Goal: Task Accomplishment & Management: Complete application form

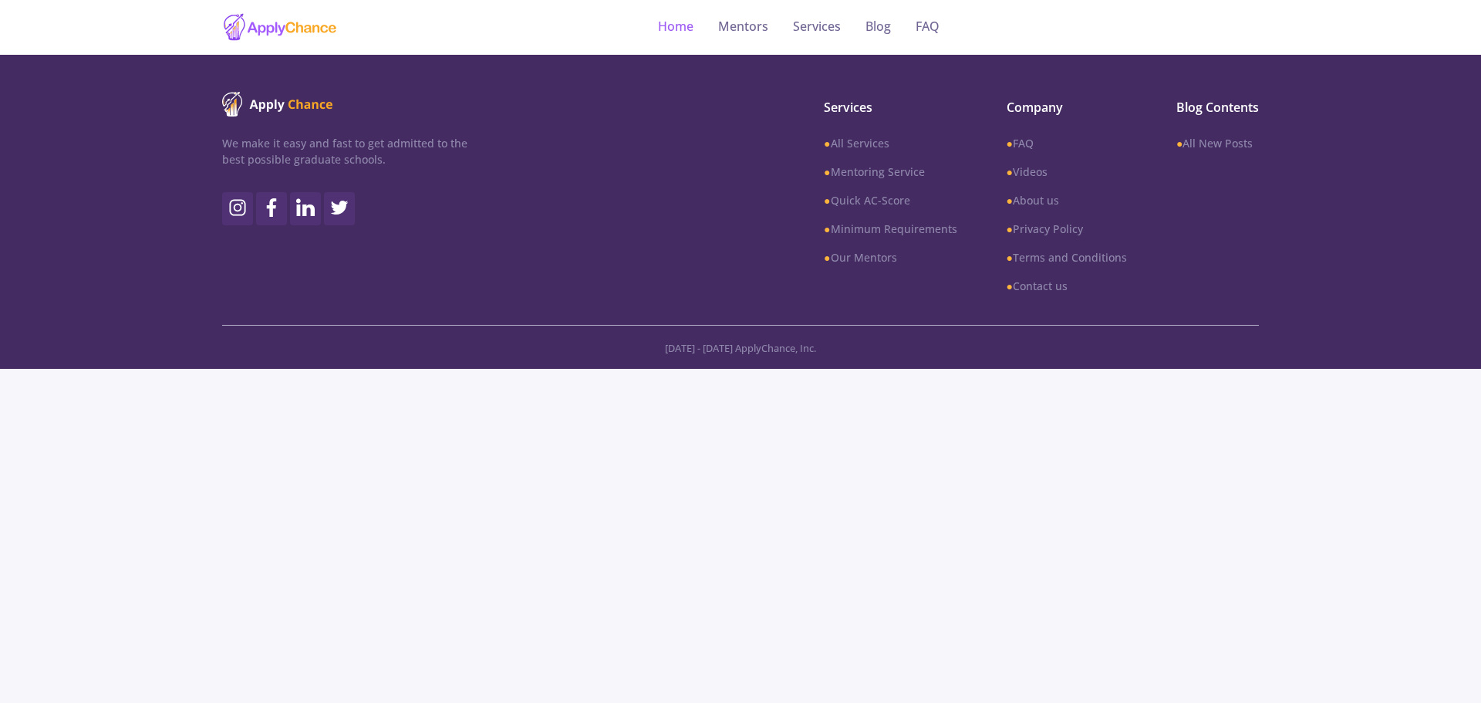
click at [673, 22] on link "Home" at bounding box center [675, 27] width 35 height 55
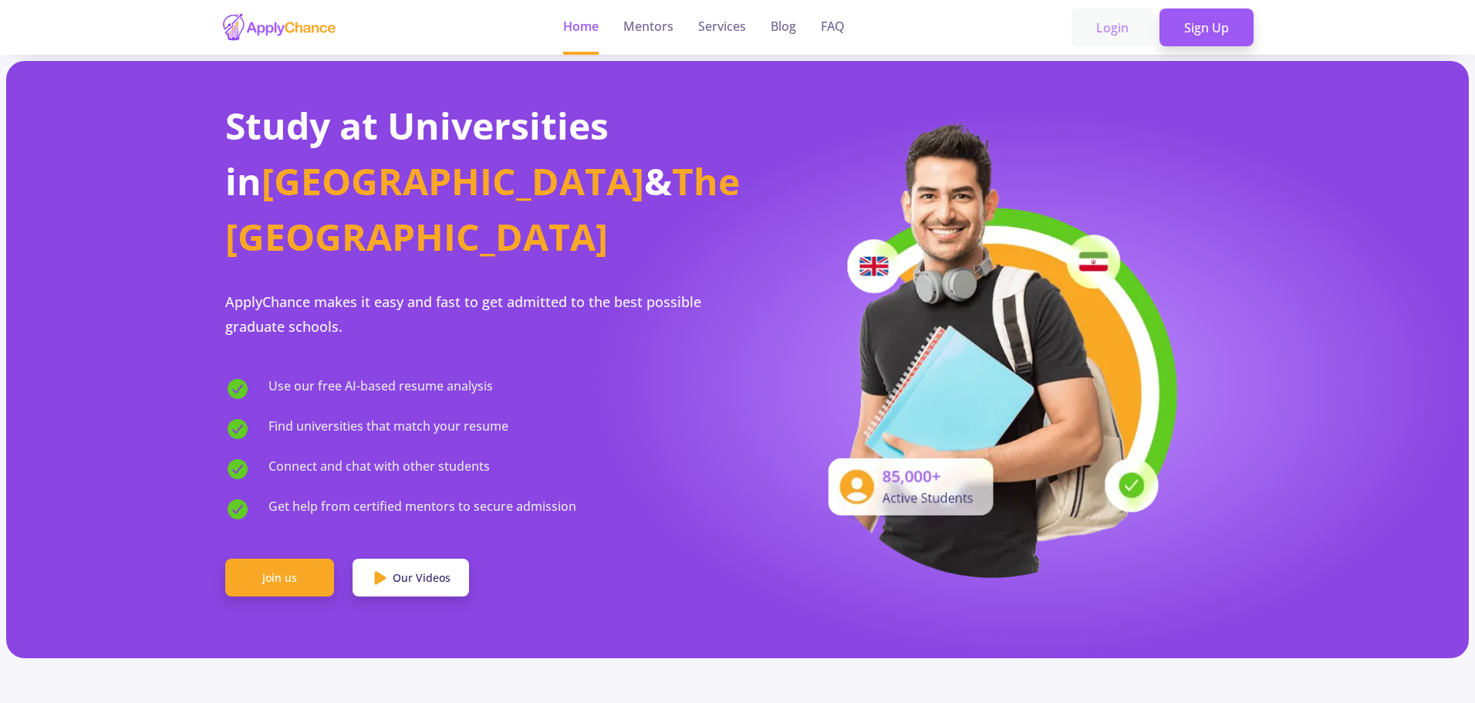
click at [1117, 22] on link "Login" at bounding box center [1113, 27] width 82 height 39
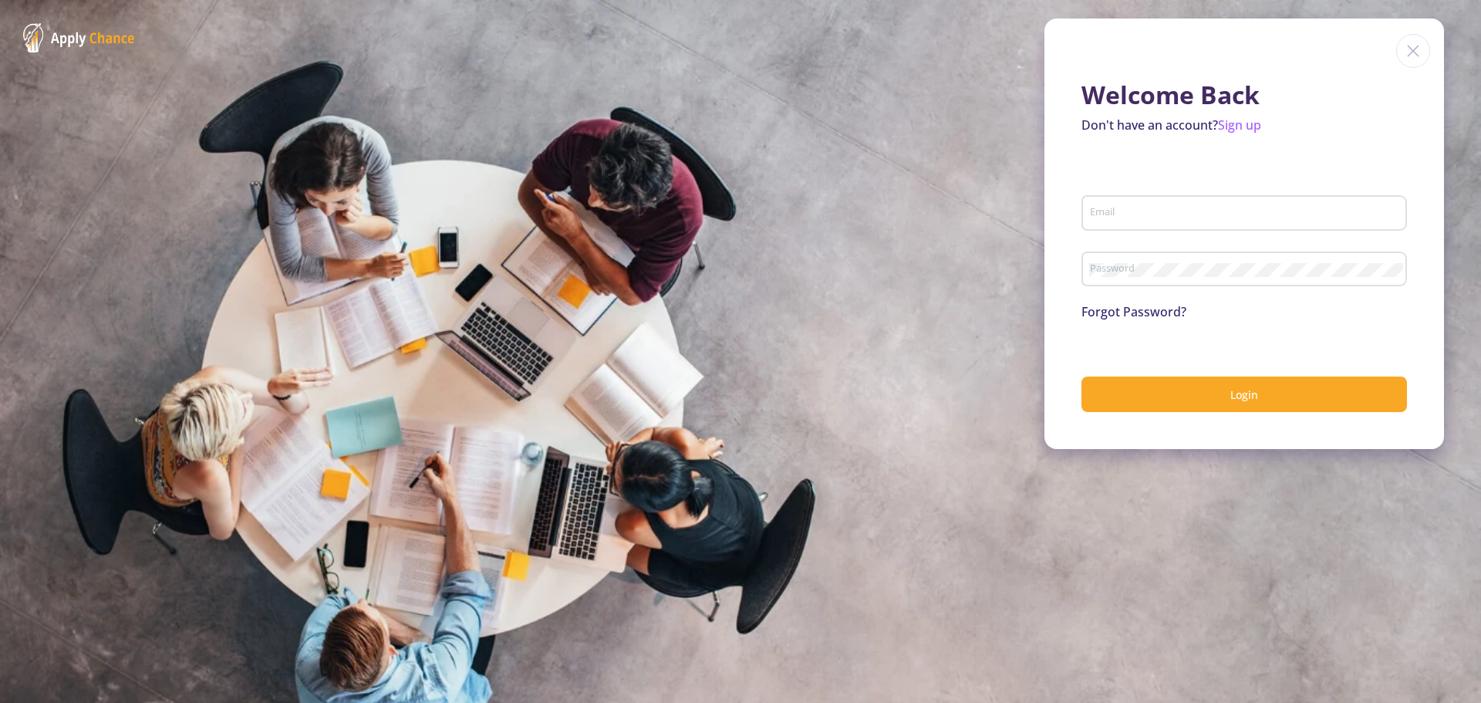
click at [1112, 209] on input "Email" at bounding box center [1246, 214] width 315 height 14
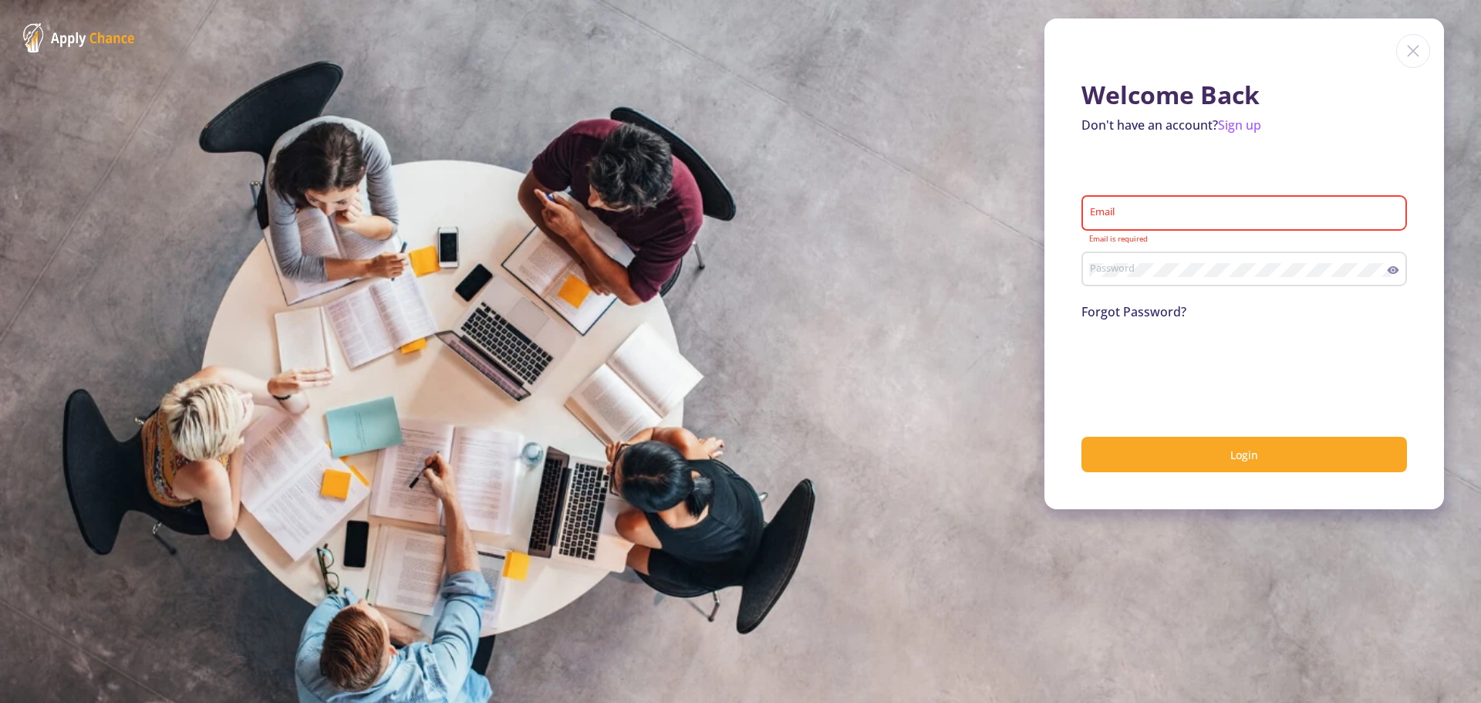
click at [1411, 52] on img at bounding box center [1413, 51] width 34 height 34
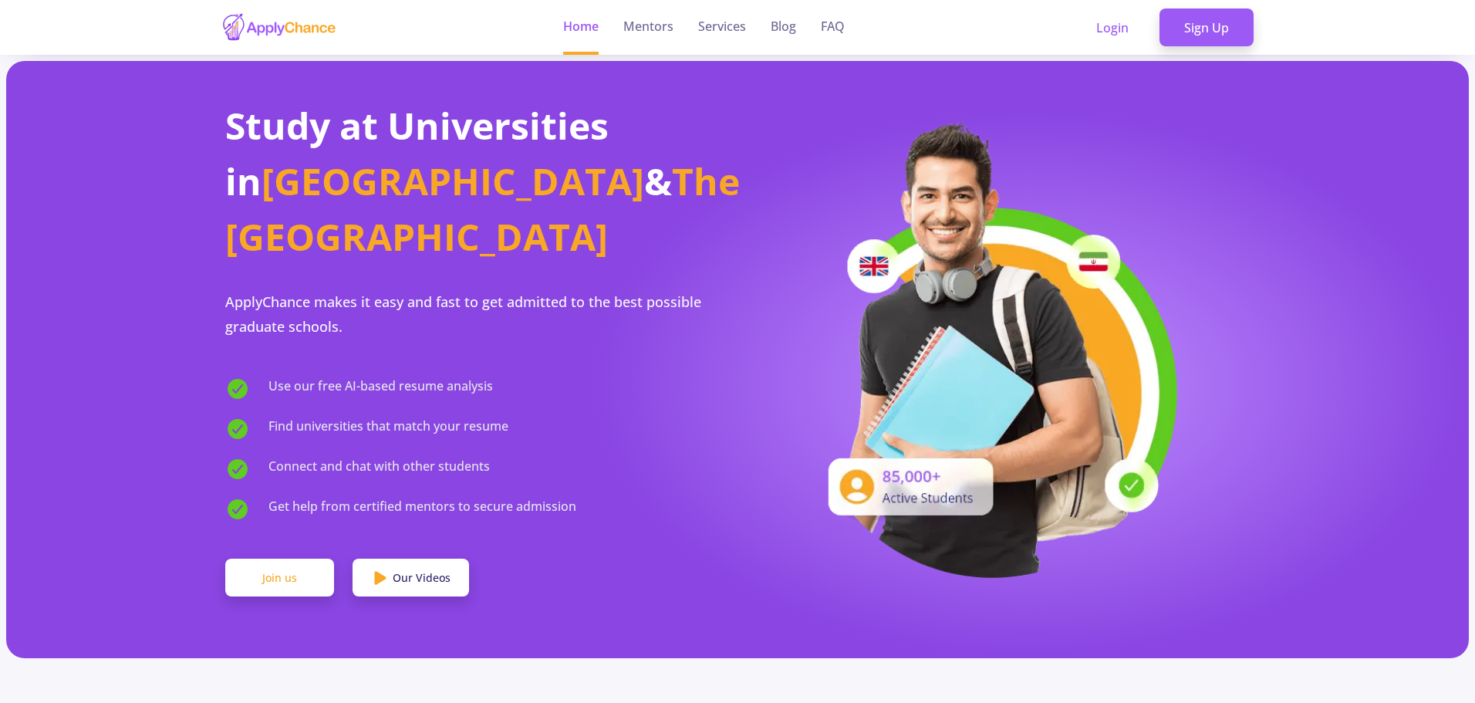
click at [265, 559] on link "Join us" at bounding box center [279, 578] width 109 height 39
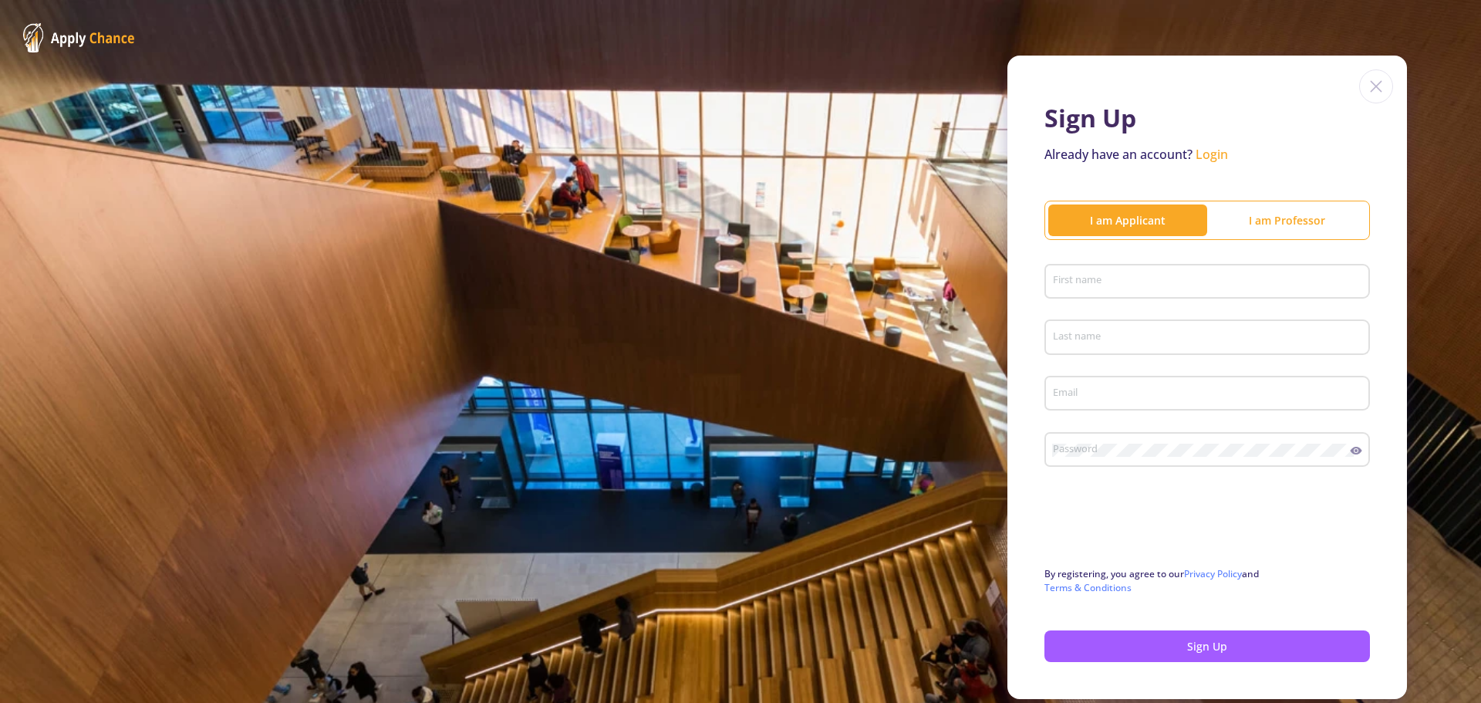
click at [1126, 284] on input "First name" at bounding box center [1209, 282] width 315 height 14
type input "[PERSON_NAME]"
type input "Karami"
type input "[EMAIL_ADDRESS][DOMAIN_NAME]"
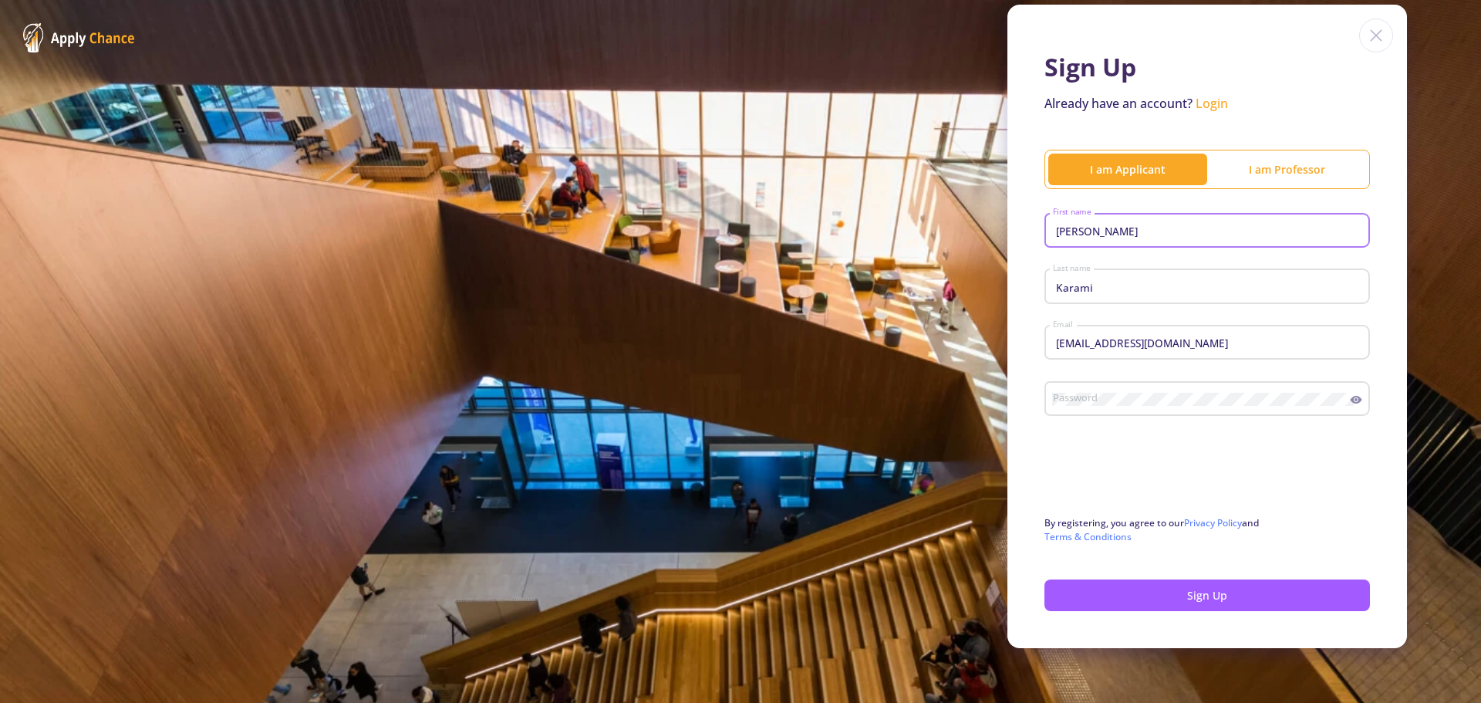
scroll to position [52, 0]
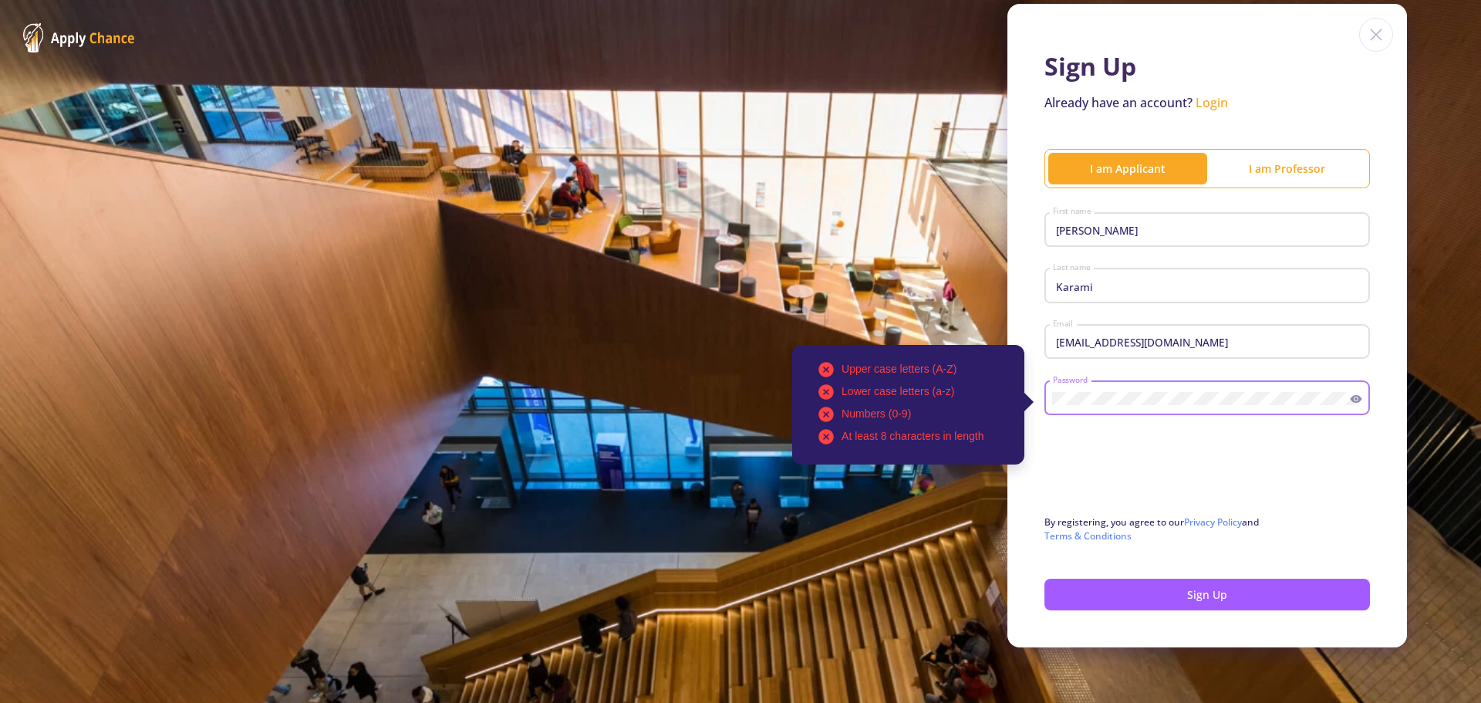
click at [1355, 401] on icon at bounding box center [1356, 399] width 12 height 12
click at [1352, 400] on icon at bounding box center [1356, 398] width 9 height 9
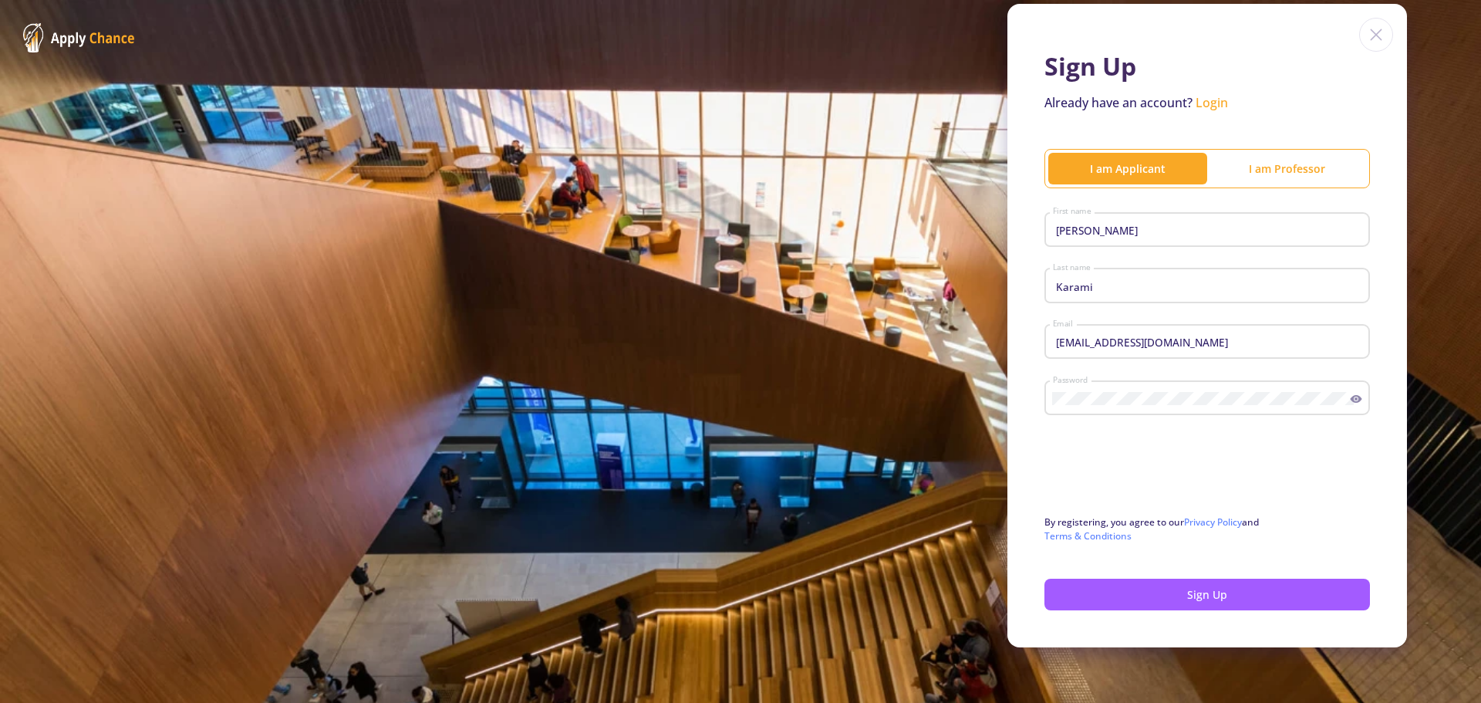
click at [1355, 400] on circle at bounding box center [1356, 398] width 3 height 3
click at [1183, 589] on button "Sign Up" at bounding box center [1208, 595] width 326 height 32
click at [1214, 595] on button "Sign Up" at bounding box center [1208, 595] width 326 height 32
click at [1170, 589] on button "Sign Up" at bounding box center [1208, 595] width 326 height 32
click at [1190, 588] on button "Sign Up" at bounding box center [1208, 595] width 326 height 32
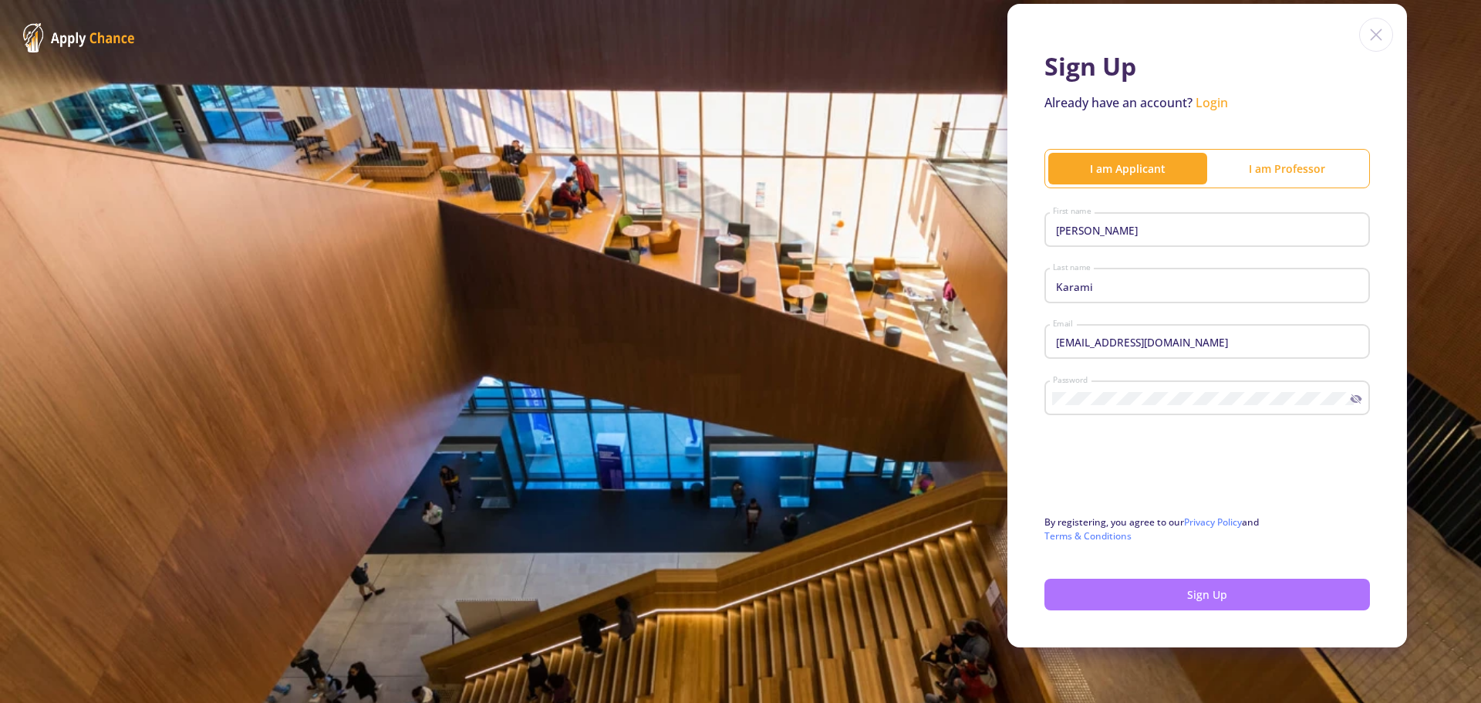
click at [1190, 588] on button "Sign Up" at bounding box center [1208, 595] width 326 height 32
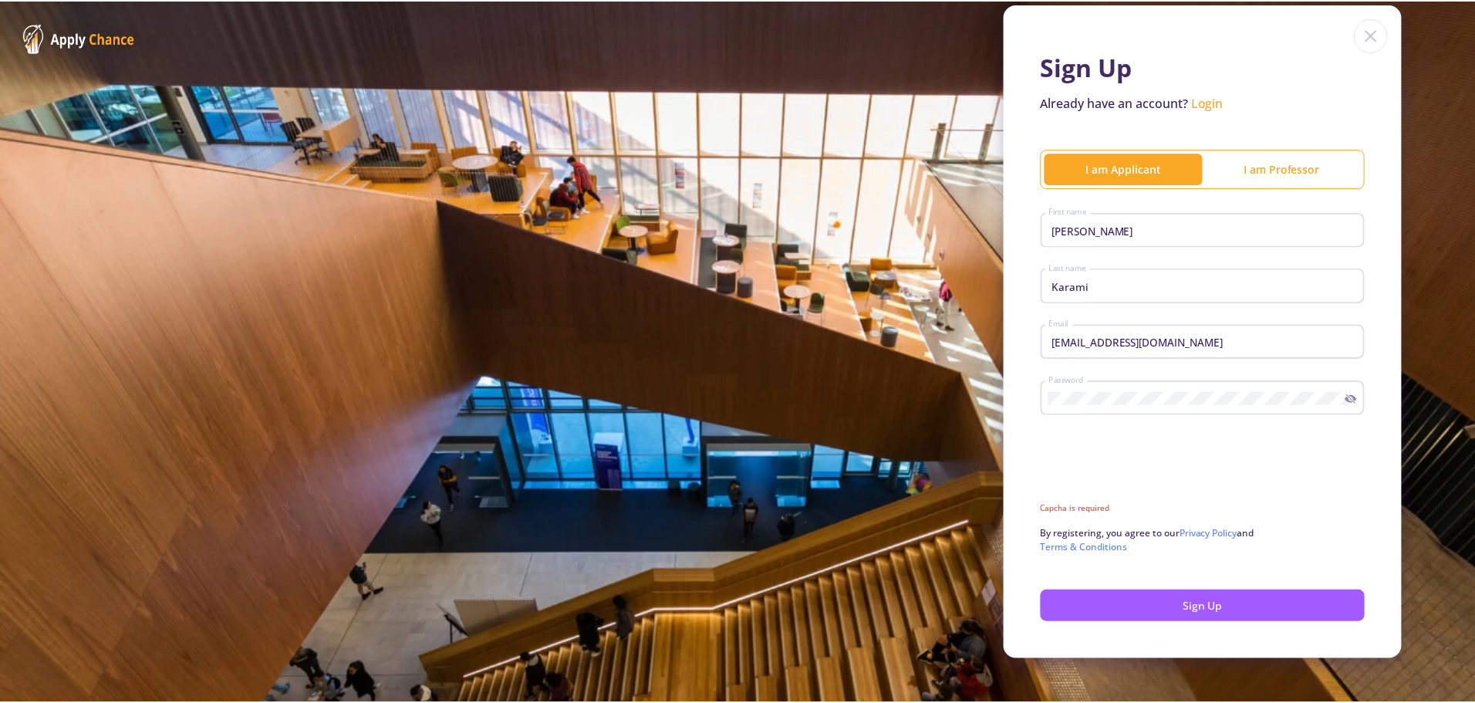
scroll to position [0, 0]
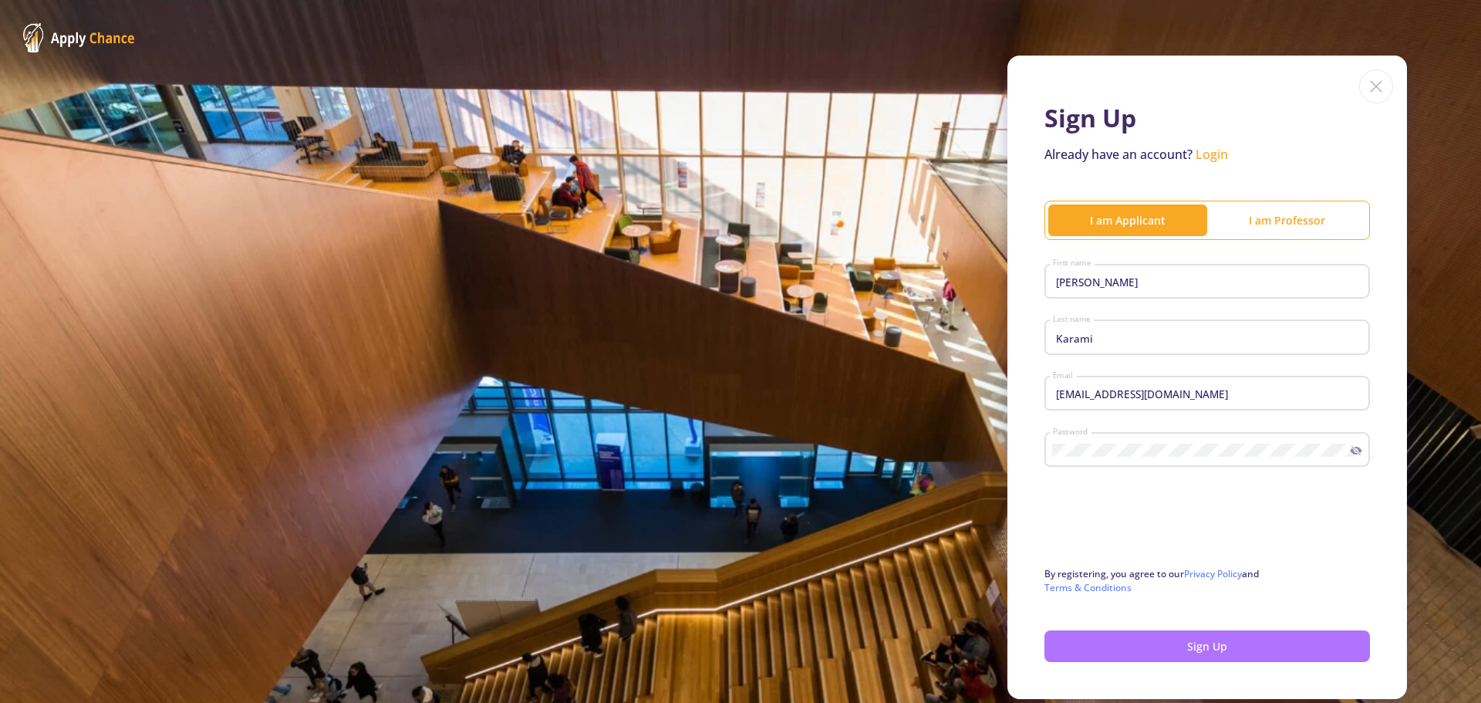
click at [1193, 651] on button "Sign Up" at bounding box center [1208, 646] width 326 height 32
click at [1192, 651] on button "Sign Up" at bounding box center [1208, 646] width 326 height 32
click at [1180, 651] on button "Sign Up" at bounding box center [1208, 646] width 326 height 32
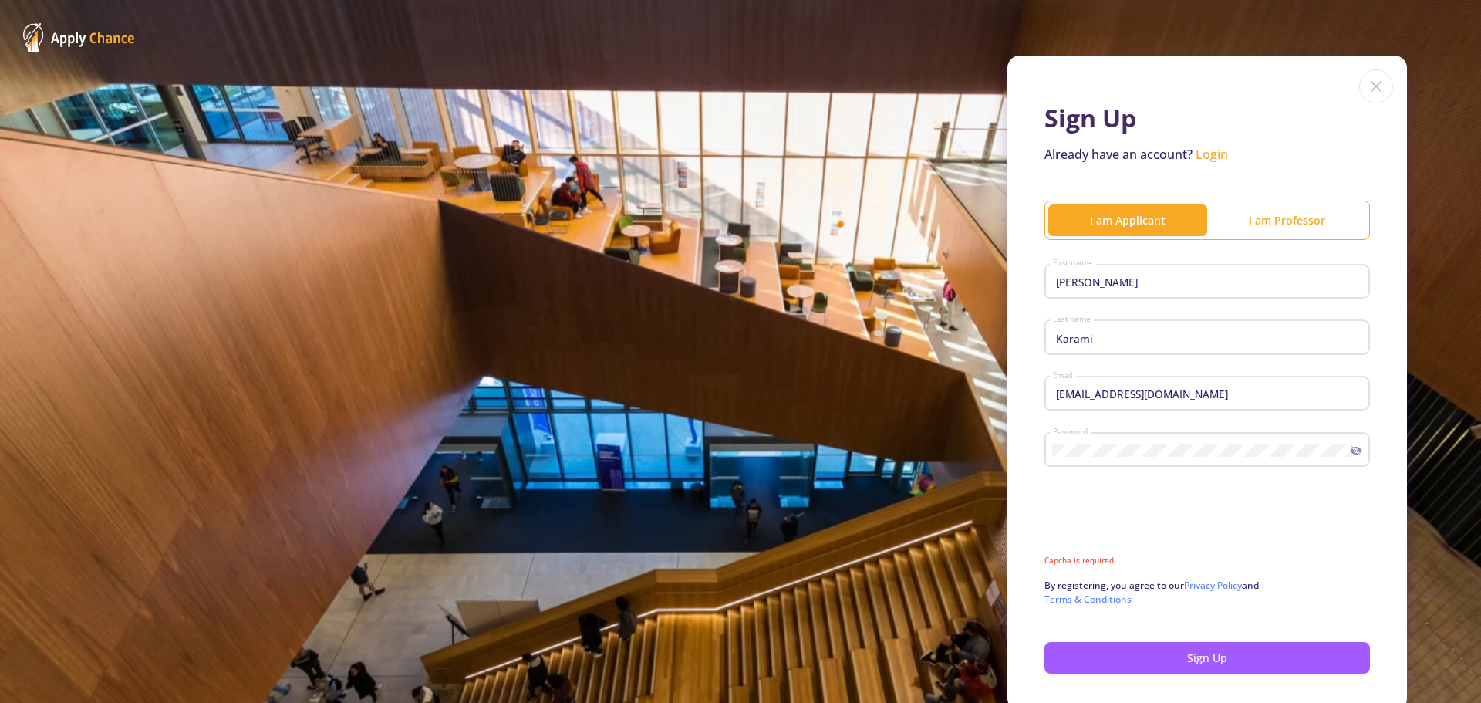
click at [1369, 86] on img at bounding box center [1376, 86] width 34 height 34
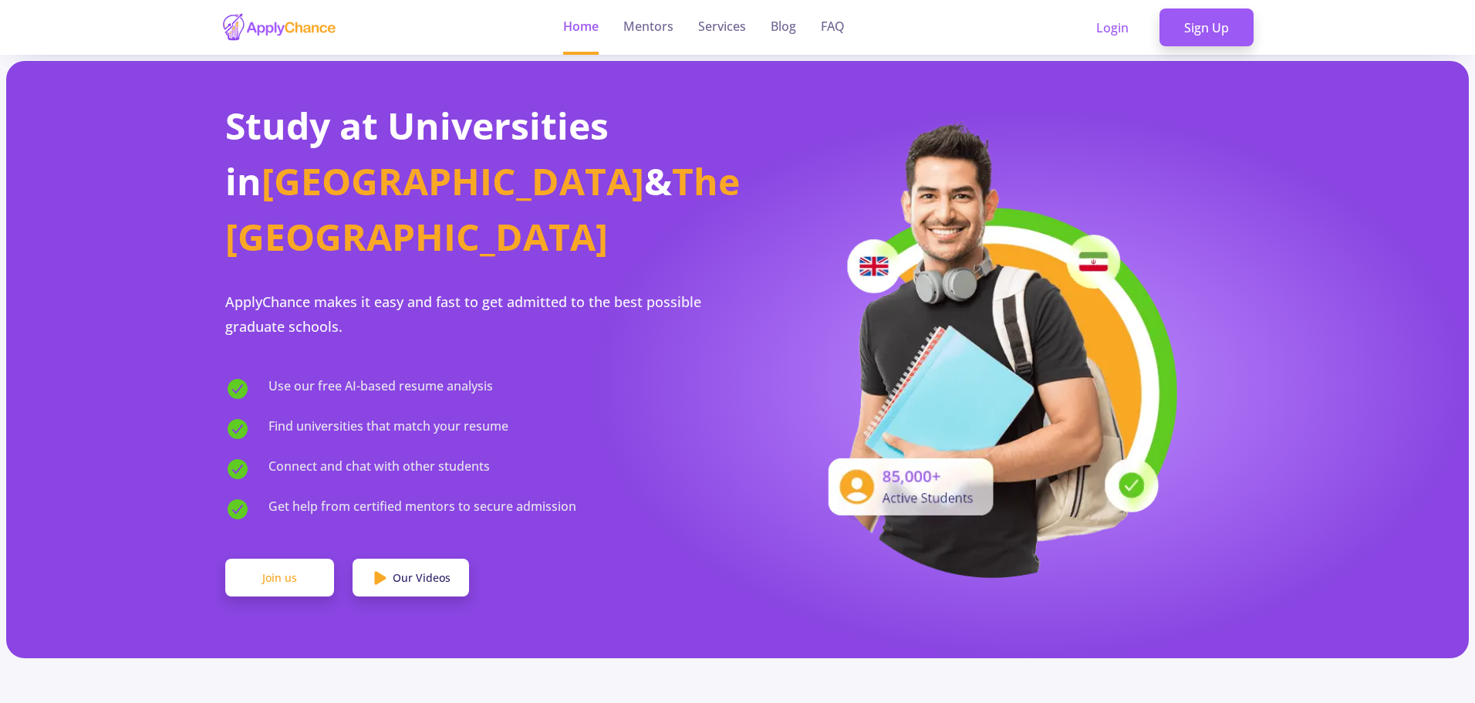
click at [268, 559] on link "Join us" at bounding box center [279, 578] width 109 height 39
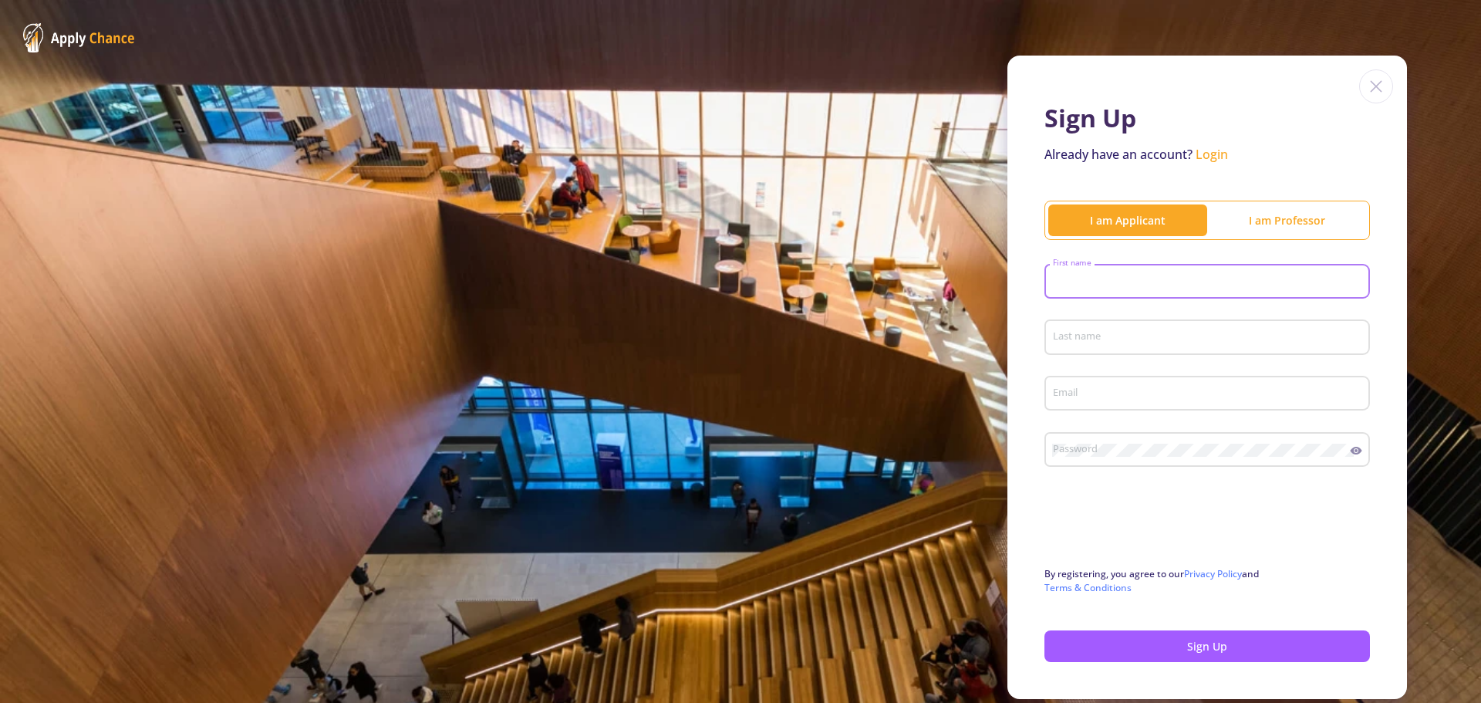
click at [1117, 279] on input "First name" at bounding box center [1209, 282] width 315 height 14
type input "[PERSON_NAME]"
type input "Karami"
type input "[EMAIL_ADDRESS][DOMAIN_NAME]"
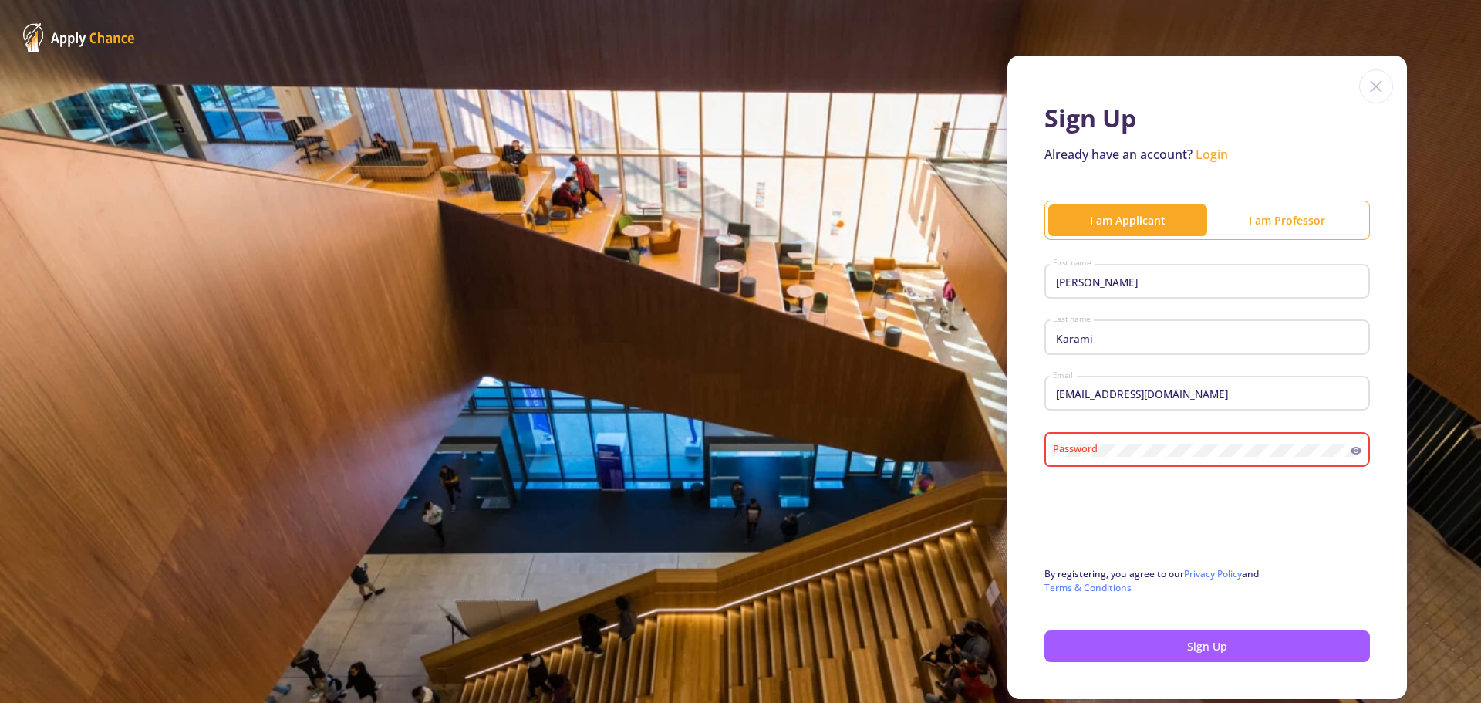
click at [1351, 447] on icon at bounding box center [1357, 451] width 12 height 8
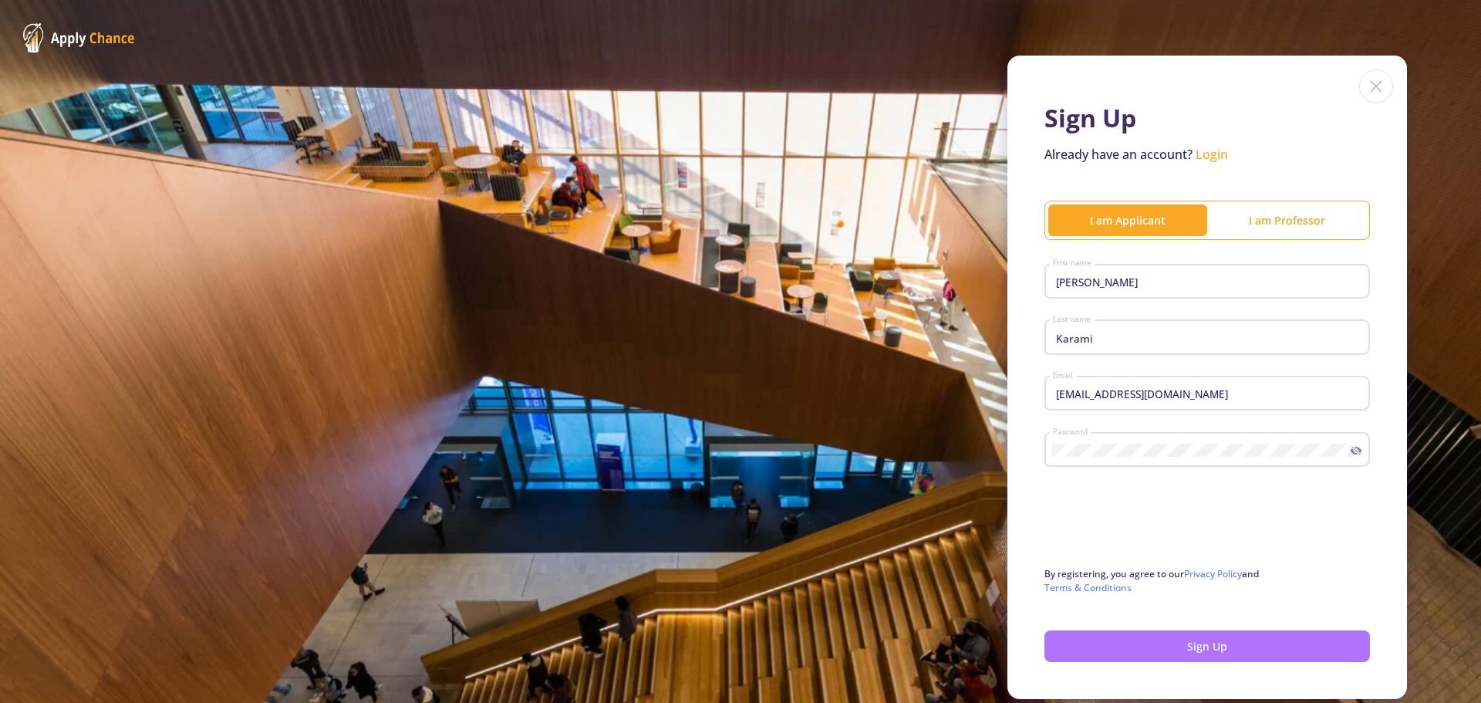
click at [1213, 645] on button "Sign Up" at bounding box center [1208, 646] width 326 height 32
click at [1179, 636] on button "Sign Up" at bounding box center [1208, 646] width 326 height 32
click at [1154, 640] on button "Sign Up" at bounding box center [1208, 646] width 326 height 32
click at [1161, 643] on button "Sign Up" at bounding box center [1208, 646] width 326 height 32
